Goal: Navigation & Orientation: Find specific page/section

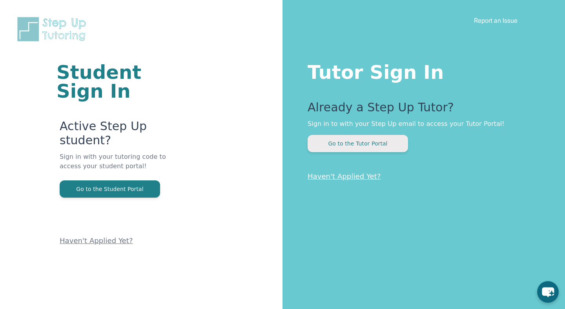
click at [272, 148] on button "Go to the Tutor Portal" at bounding box center [358, 143] width 100 height 17
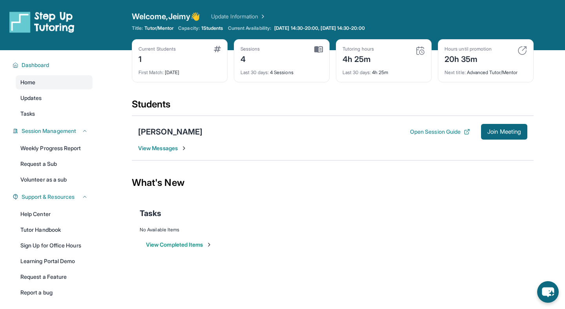
click at [148, 122] on div "[PERSON_NAME] Open Session Guide Join Meeting View Messages" at bounding box center [333, 138] width 402 height 45
click at [148, 140] on div "[PERSON_NAME] Open Session Guide Join Meeting View Messages" at bounding box center [333, 138] width 402 height 45
click at [145, 123] on div "[PERSON_NAME] Open Session Guide Join Meeting View Messages" at bounding box center [333, 138] width 402 height 45
click at [147, 133] on div "[PERSON_NAME]" at bounding box center [170, 131] width 64 height 11
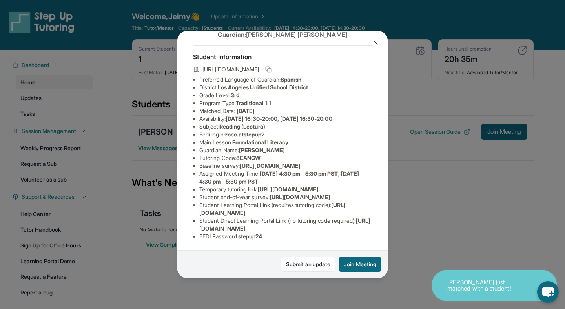
scroll to position [98, 0]
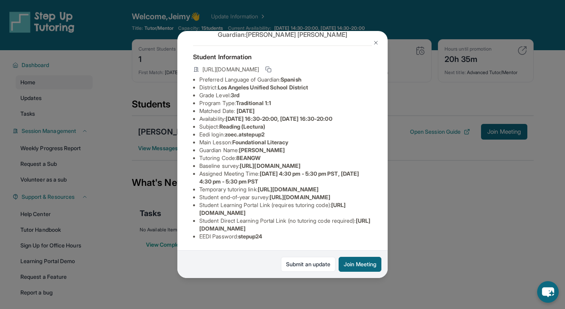
click at [272, 41] on img at bounding box center [376, 43] width 6 height 6
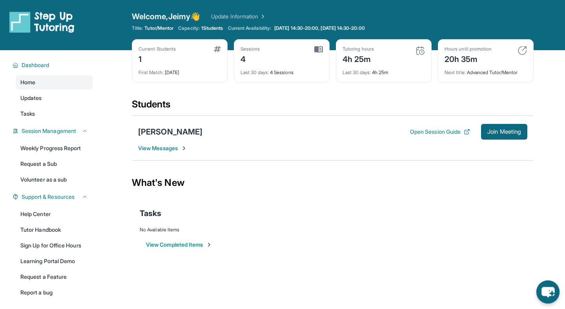
click at [272, 243] on icon "chat-button" at bounding box center [547, 292] width 23 height 23
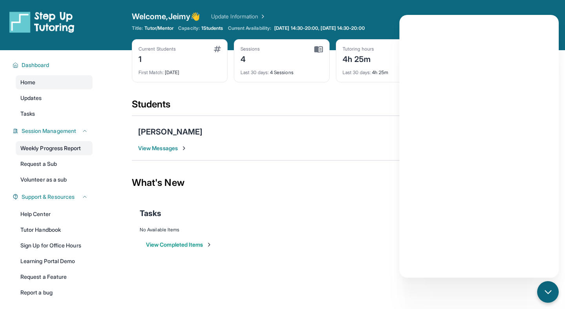
click at [61, 152] on link "Weekly Progress Report" at bounding box center [54, 148] width 77 height 14
click at [52, 181] on link "Volunteer as a sub" at bounding box center [54, 180] width 77 height 14
click at [272, 215] on div "Tasks" at bounding box center [333, 213] width 386 height 11
click at [272, 37] on div "Welcome, Jeimy 👋 Update Information Title: Tutor/Mentor Capacity: 1 Students Cu…" at bounding box center [333, 25] width 402 height 28
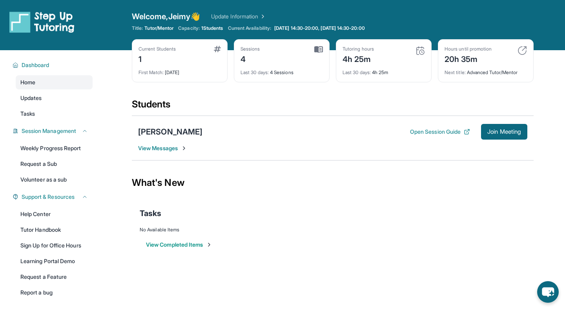
click at [272, 66] on div "Next title : Advanced Tutor/Mentor" at bounding box center [486, 70] width 82 height 11
click at [272, 74] on div "Next title : Advanced Tutor/Mentor" at bounding box center [486, 70] width 82 height 11
